Goal: Task Accomplishment & Management: Manage account settings

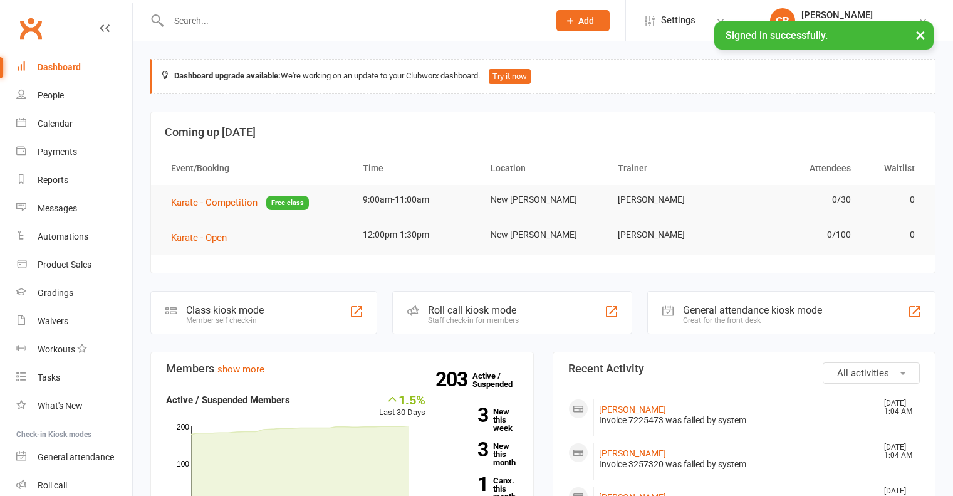
click at [925, 36] on button "×" at bounding box center [921, 34] width 23 height 27
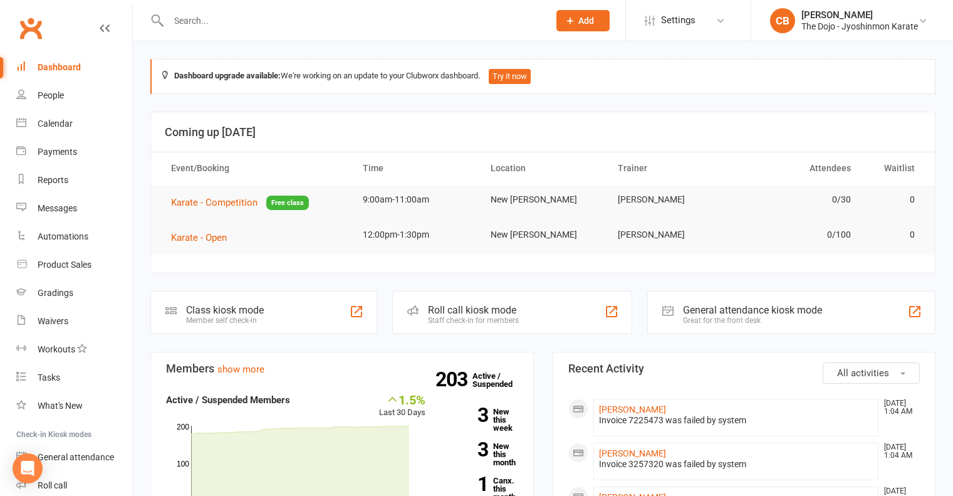
click at [323, 20] on input "text" at bounding box center [352, 21] width 375 height 18
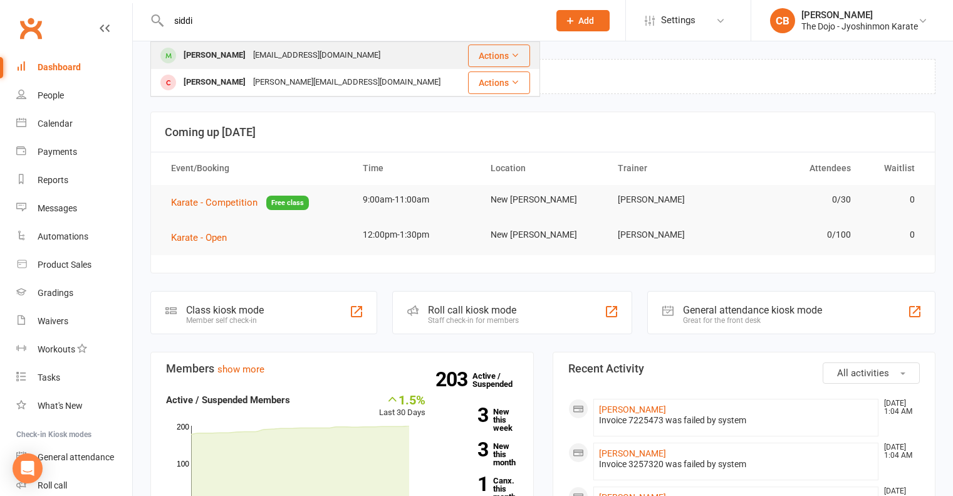
type input "siddi"
click at [293, 48] on div "[EMAIL_ADDRESS][DOMAIN_NAME]" at bounding box center [316, 55] width 135 height 18
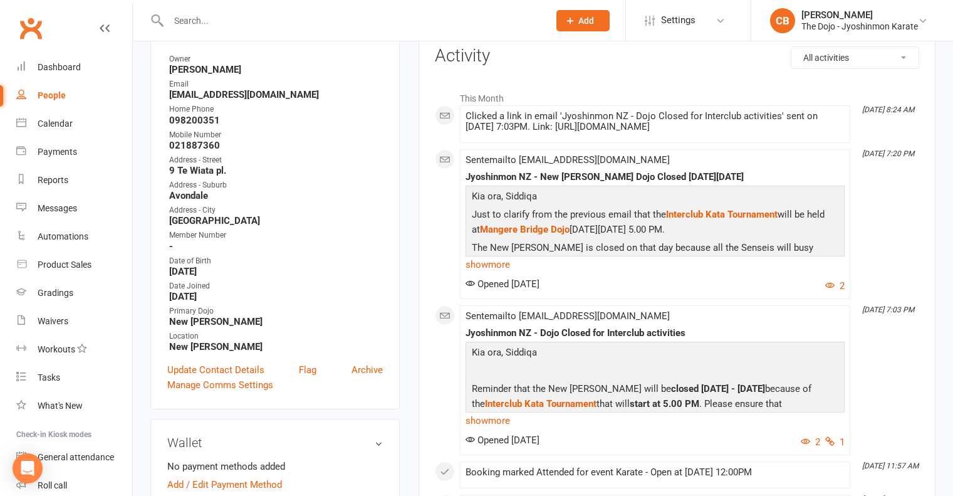
scroll to position [188, 0]
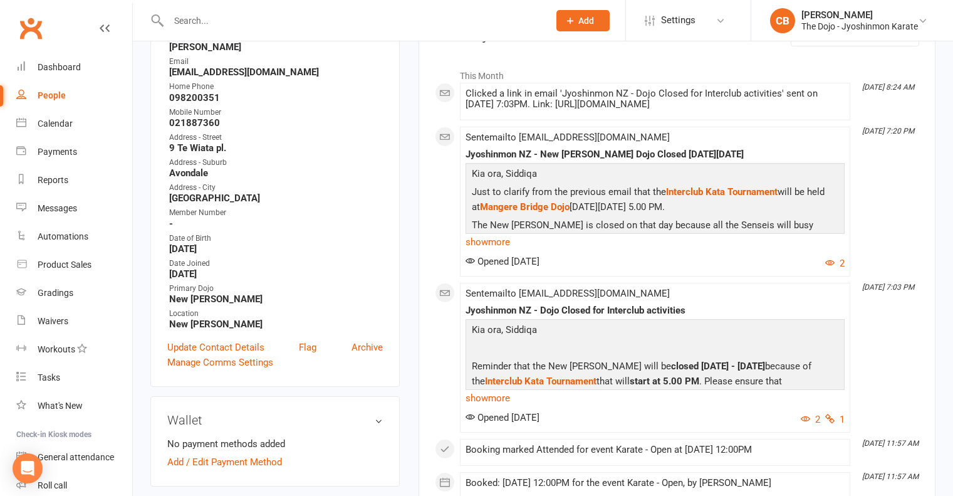
drag, startPoint x: 171, startPoint y: 253, endPoint x: 229, endPoint y: 249, distance: 57.8
click at [215, 250] on strong "[DATE]" at bounding box center [276, 248] width 214 height 11
drag, startPoint x: 224, startPoint y: 248, endPoint x: 170, endPoint y: 254, distance: 54.3
click at [170, 254] on strong "[DATE]" at bounding box center [276, 248] width 214 height 11
click at [219, 251] on strong "[DATE]" at bounding box center [276, 248] width 214 height 11
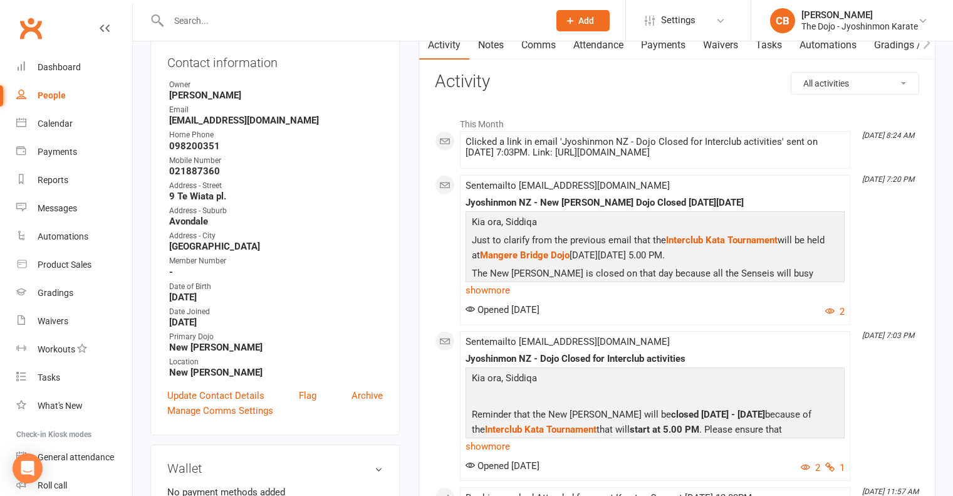
scroll to position [251, 0]
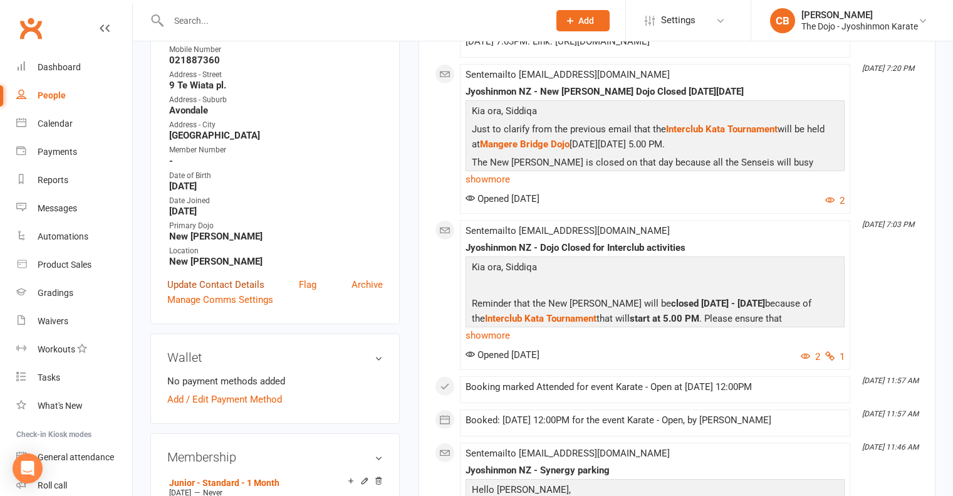
click at [218, 287] on link "Update Contact Details" at bounding box center [215, 284] width 97 height 15
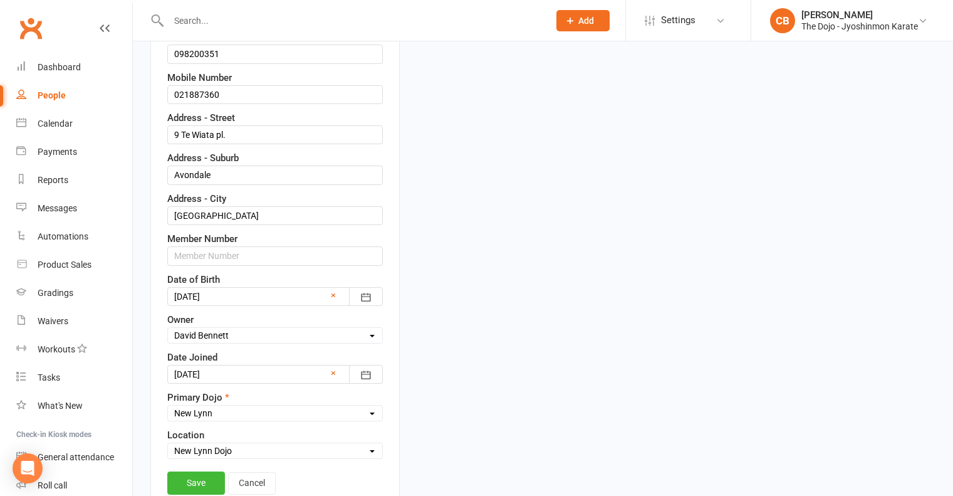
scroll to position [310, 0]
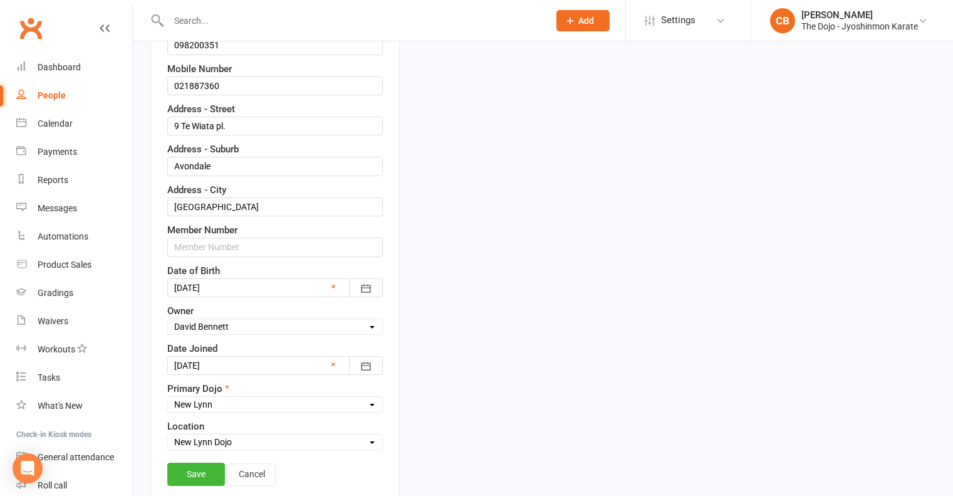
click at [233, 288] on div at bounding box center [275, 287] width 216 height 19
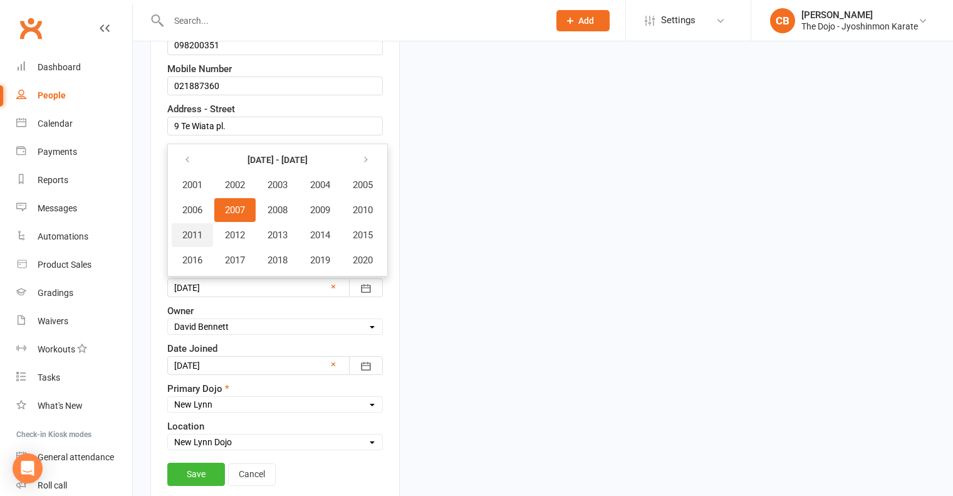
click at [192, 233] on span "2011" at bounding box center [192, 234] width 20 height 11
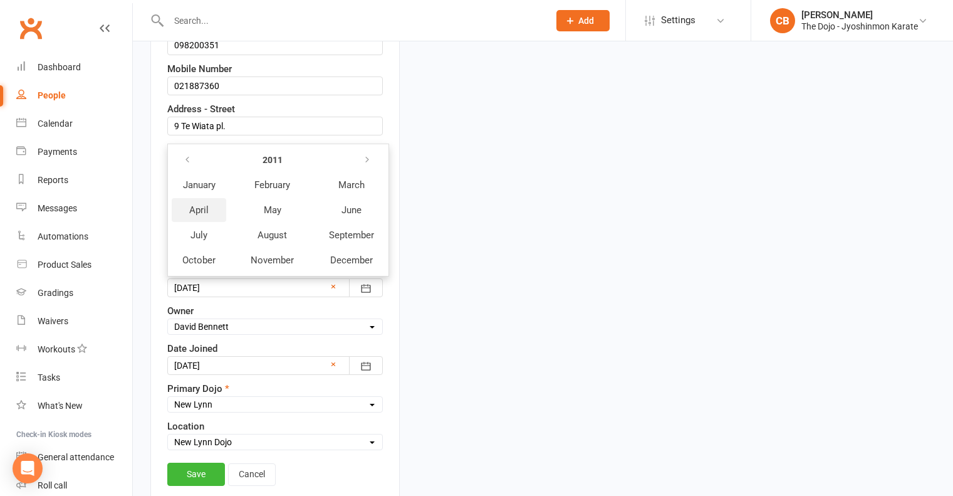
click at [199, 206] on span "April" at bounding box center [198, 209] width 19 height 11
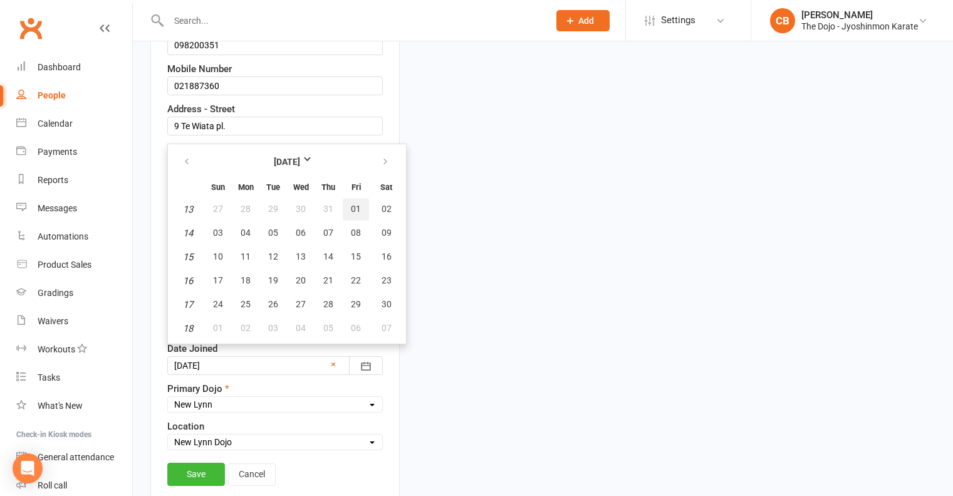
click at [358, 206] on span "01" at bounding box center [356, 209] width 10 height 10
type input "[DATE]"
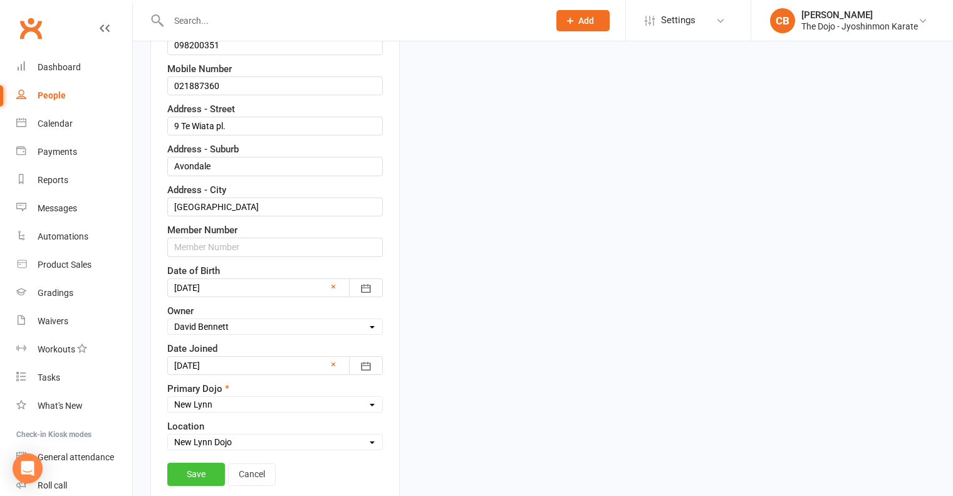
click at [203, 471] on link "Save" at bounding box center [196, 474] width 58 height 23
